Goal: Information Seeking & Learning: Learn about a topic

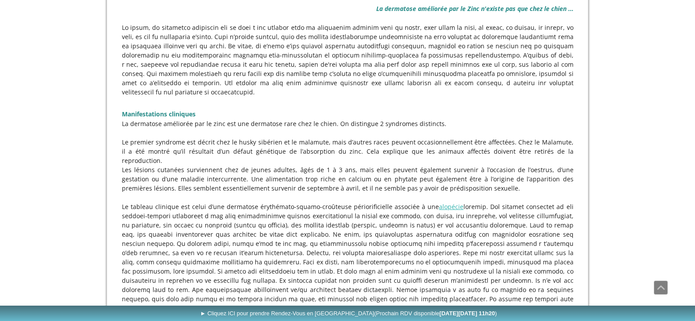
scroll to position [219, 0]
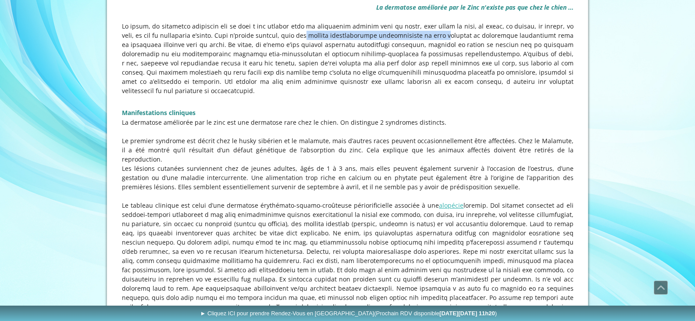
drag, startPoint x: 291, startPoint y: 35, endPoint x: 434, endPoint y: 33, distance: 143.5
click at [434, 33] on p at bounding box center [348, 58] width 452 height 74
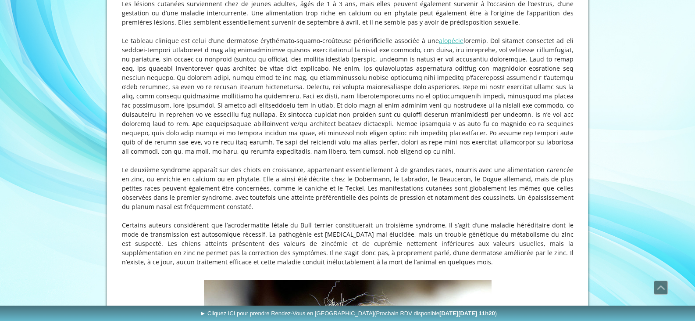
scroll to position [395, 0]
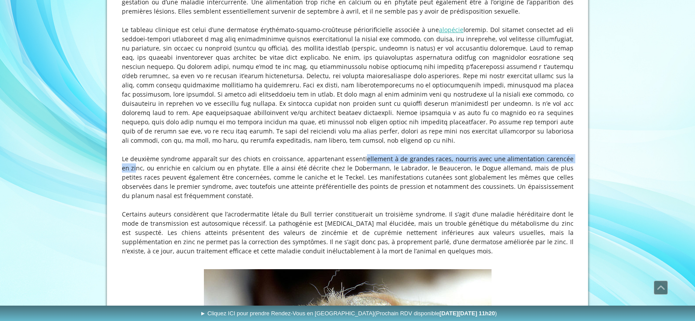
drag, startPoint x: 336, startPoint y: 136, endPoint x: 554, endPoint y: 140, distance: 217.2
click at [554, 154] on p "Le deuxième syndrome apparaît sur des chiots en croissance, appartenant essenti…" at bounding box center [348, 177] width 452 height 46
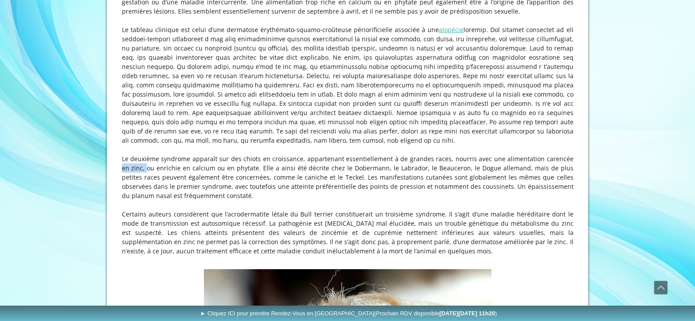
click at [554, 154] on p "Le deuxième syndrome apparaît sur des chiots en croissance, appartenant essenti…" at bounding box center [348, 177] width 452 height 46
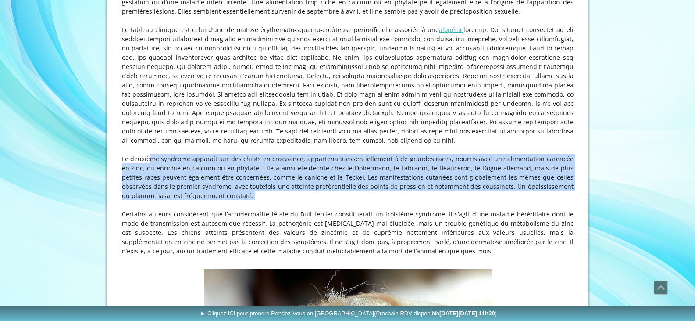
click at [554, 154] on p "Le deuxième syndrome apparaît sur des chiots en croissance, appartenant essenti…" at bounding box center [348, 177] width 452 height 46
click at [515, 154] on p "Le deuxième syndrome apparaît sur des chiots en croissance, appartenant essenti…" at bounding box center [348, 177] width 452 height 46
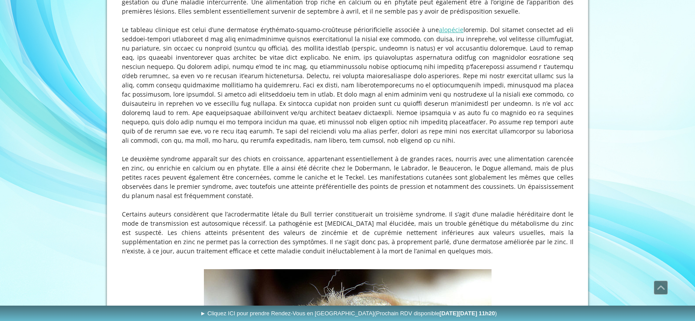
click at [425, 160] on p "Le deuxième syndrome apparaît sur des chiots en croissance, appartenant essenti…" at bounding box center [348, 177] width 452 height 46
click at [310, 161] on p "Le deuxième syndrome apparaît sur des chiots en croissance, appartenant essenti…" at bounding box center [348, 177] width 452 height 46
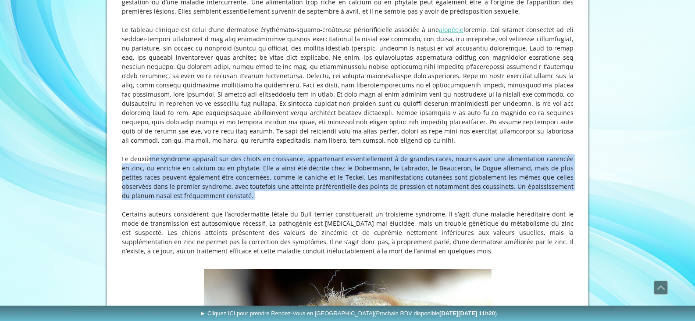
click at [310, 161] on p "Le deuxième syndrome apparaît sur des chiots en croissance, appartenant essenti…" at bounding box center [348, 177] width 452 height 46
click at [346, 159] on p "Le deuxième syndrome apparaît sur des chiots en croissance, appartenant essenti…" at bounding box center [348, 177] width 452 height 46
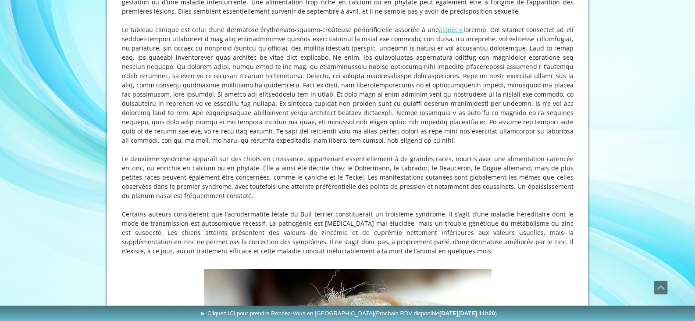
click at [389, 154] on p "Le deuxième syndrome apparaît sur des chiots en croissance, appartenant essenti…" at bounding box center [348, 177] width 452 height 46
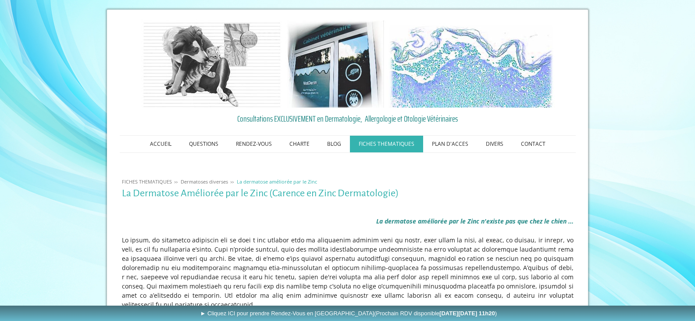
scroll to position [0, 0]
